Goal: Information Seeking & Learning: Learn about a topic

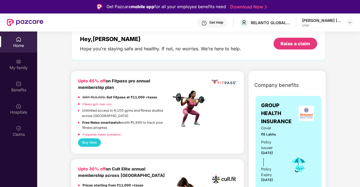
scroll to position [33, 0]
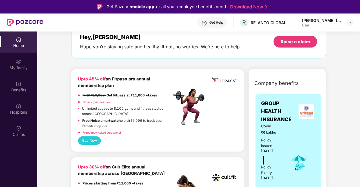
click at [281, 102] on span "GROUP HEALTH INSURANCE" at bounding box center [279, 112] width 36 height 24
click at [280, 115] on span "GROUP HEALTH INSURANCE" at bounding box center [279, 112] width 36 height 24
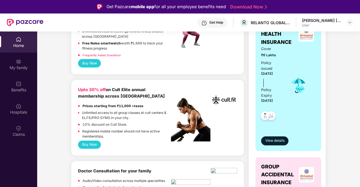
scroll to position [116, 0]
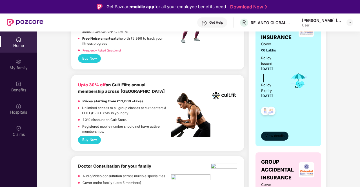
drag, startPoint x: 275, startPoint y: 140, endPoint x: 270, endPoint y: 137, distance: 5.8
click at [270, 137] on button "View details" at bounding box center [274, 136] width 27 height 9
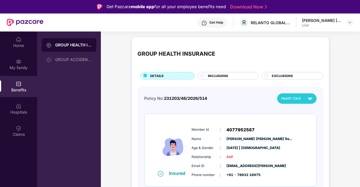
click at [220, 76] on span "INCLUSIONS" at bounding box center [218, 76] width 20 height 5
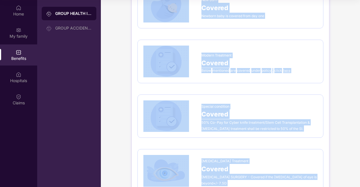
scroll to position [928, 0]
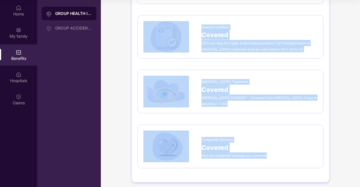
drag, startPoint x: 200, startPoint y: 101, endPoint x: 280, endPoint y: 150, distance: 94.4
copy div "Lor Ipsumdo ₹6,50,824 Sitametc, Adipis, Elitsedd, Eiusmod tem Incidi ut Labo Et…"
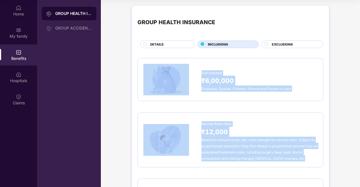
scroll to position [0, 0]
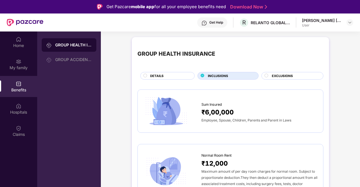
click at [298, 74] on div "EXCLUSIONS" at bounding box center [294, 77] width 51 height 6
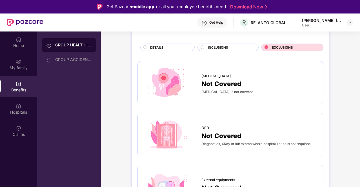
scroll to position [30, 0]
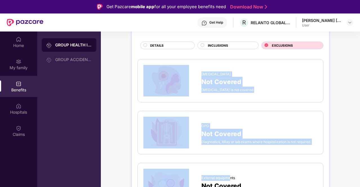
drag, startPoint x: 200, startPoint y: 70, endPoint x: 232, endPoint y: 177, distance: 111.3
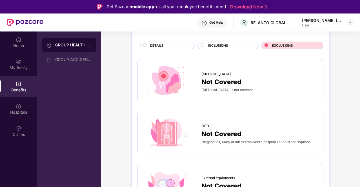
click at [196, 61] on div "[MEDICAL_DATA] Not Covered [MEDICAL_DATA] is not covered" at bounding box center [231, 81] width 186 height 44
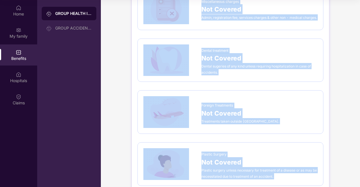
scroll to position [408, 0]
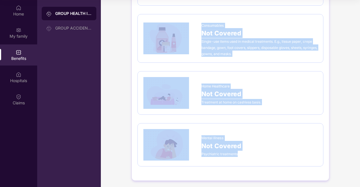
drag, startPoint x: 198, startPoint y: 72, endPoint x: 250, endPoint y: 151, distance: 94.6
copy div "[MEDICAL_DATA] Not Covered [MEDICAL_DATA] is not covered OPD Not Covered Diagno…"
